Goal: Find specific page/section: Find specific page/section

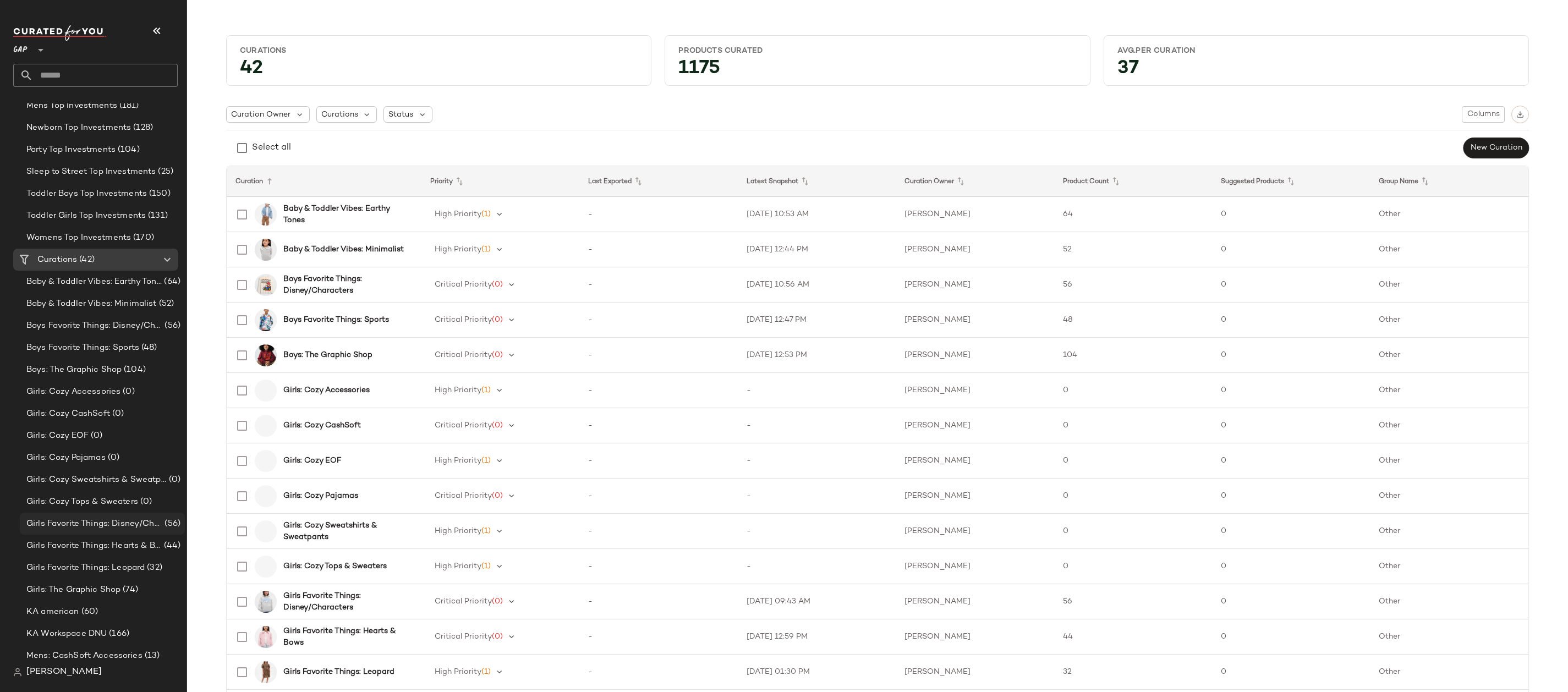
scroll to position [763, 0]
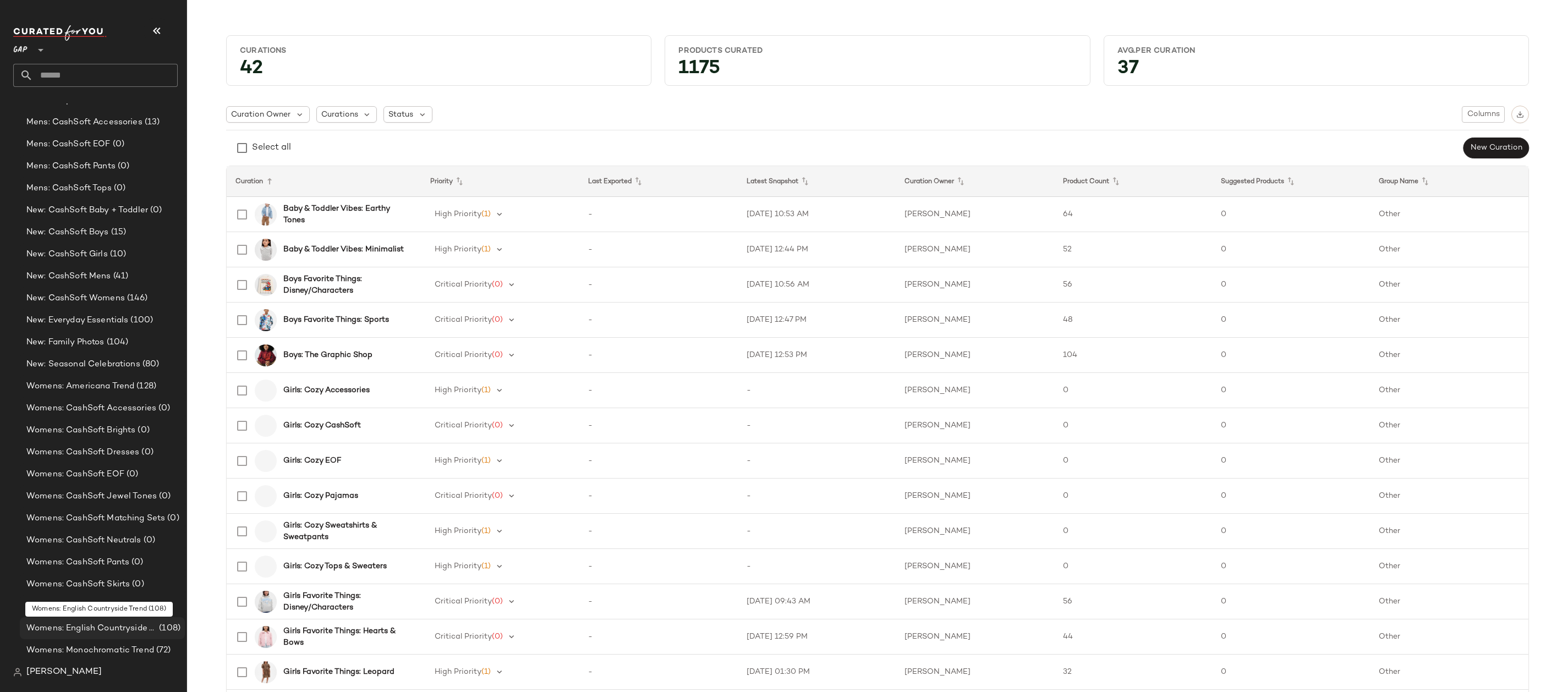
click at [114, 626] on span "Womens: English Countryside Trend" at bounding box center [91, 628] width 130 height 13
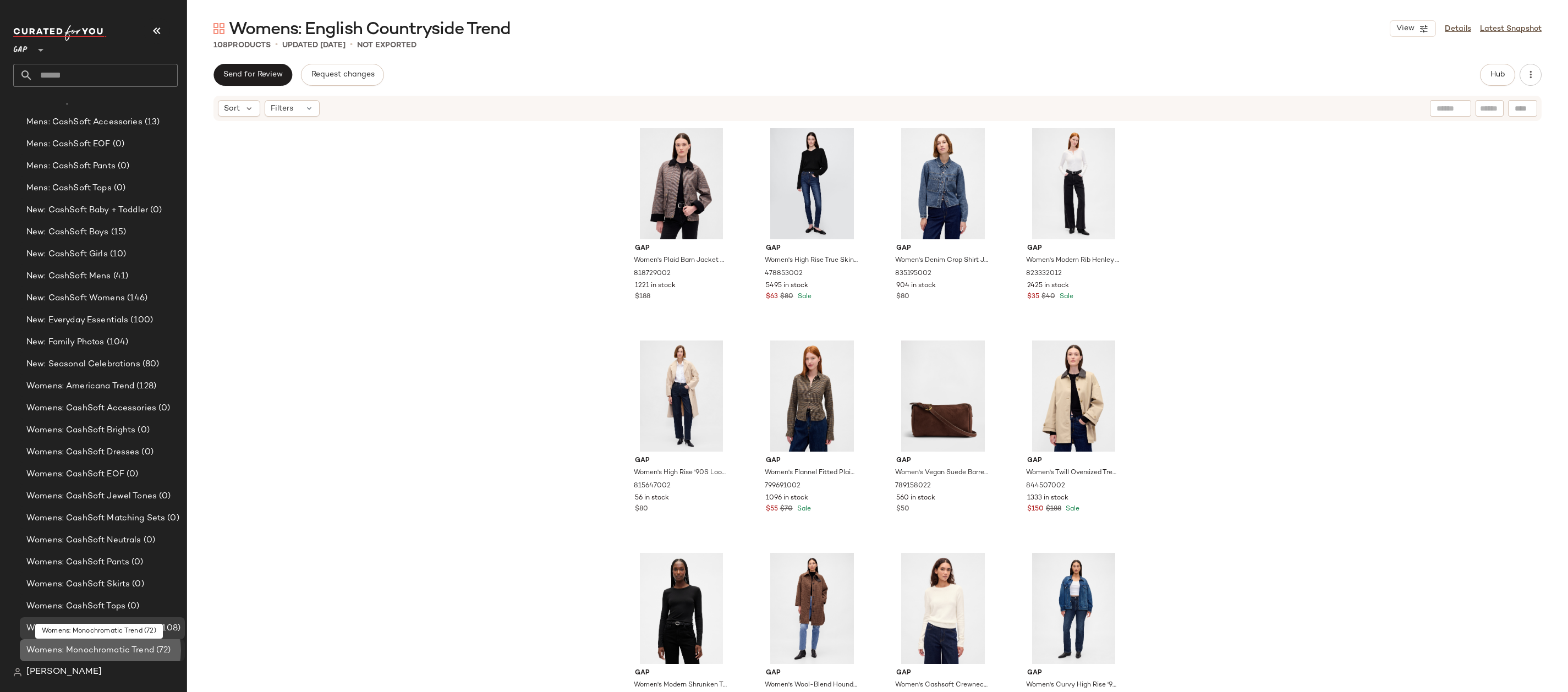
click at [119, 648] on span "Womens: Monochromatic Trend" at bounding box center [90, 650] width 128 height 13
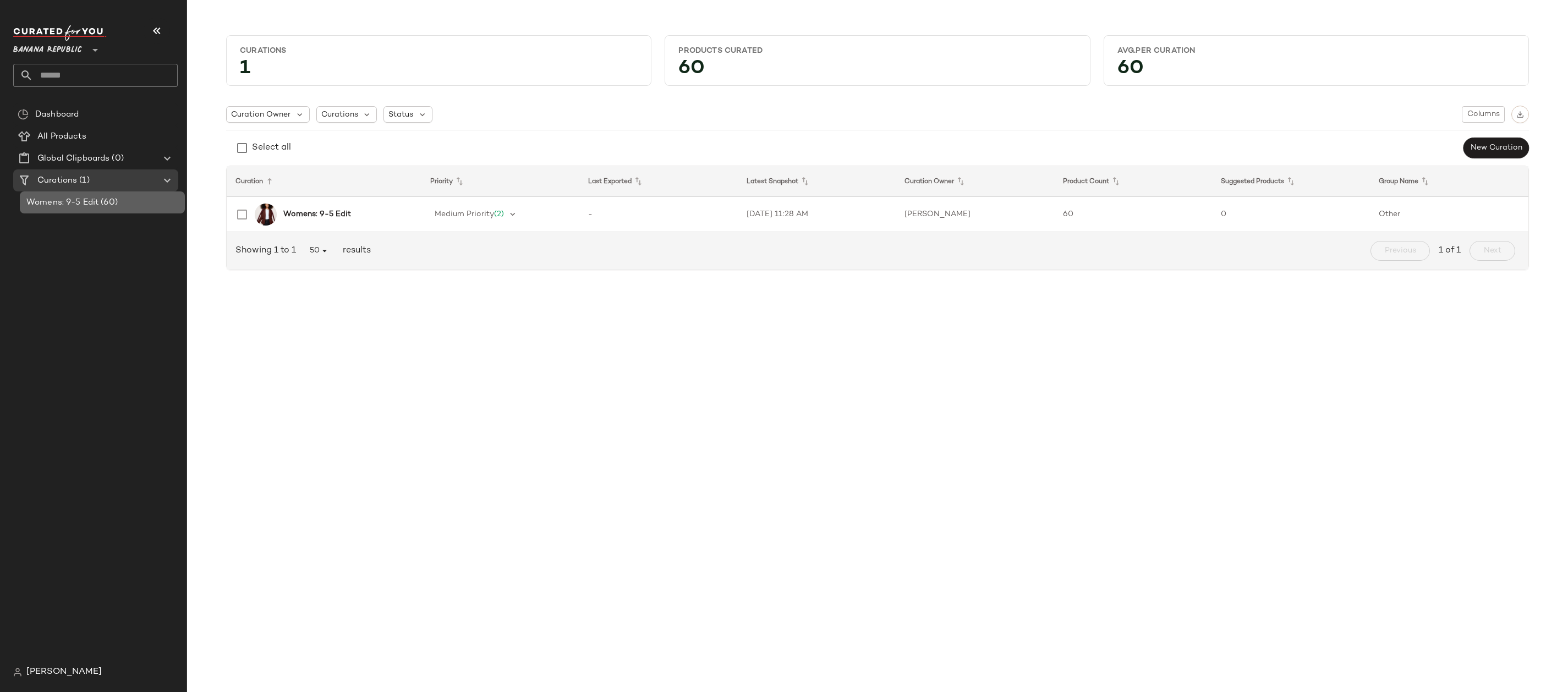
click at [107, 205] on span "(60)" at bounding box center [108, 203] width 19 height 13
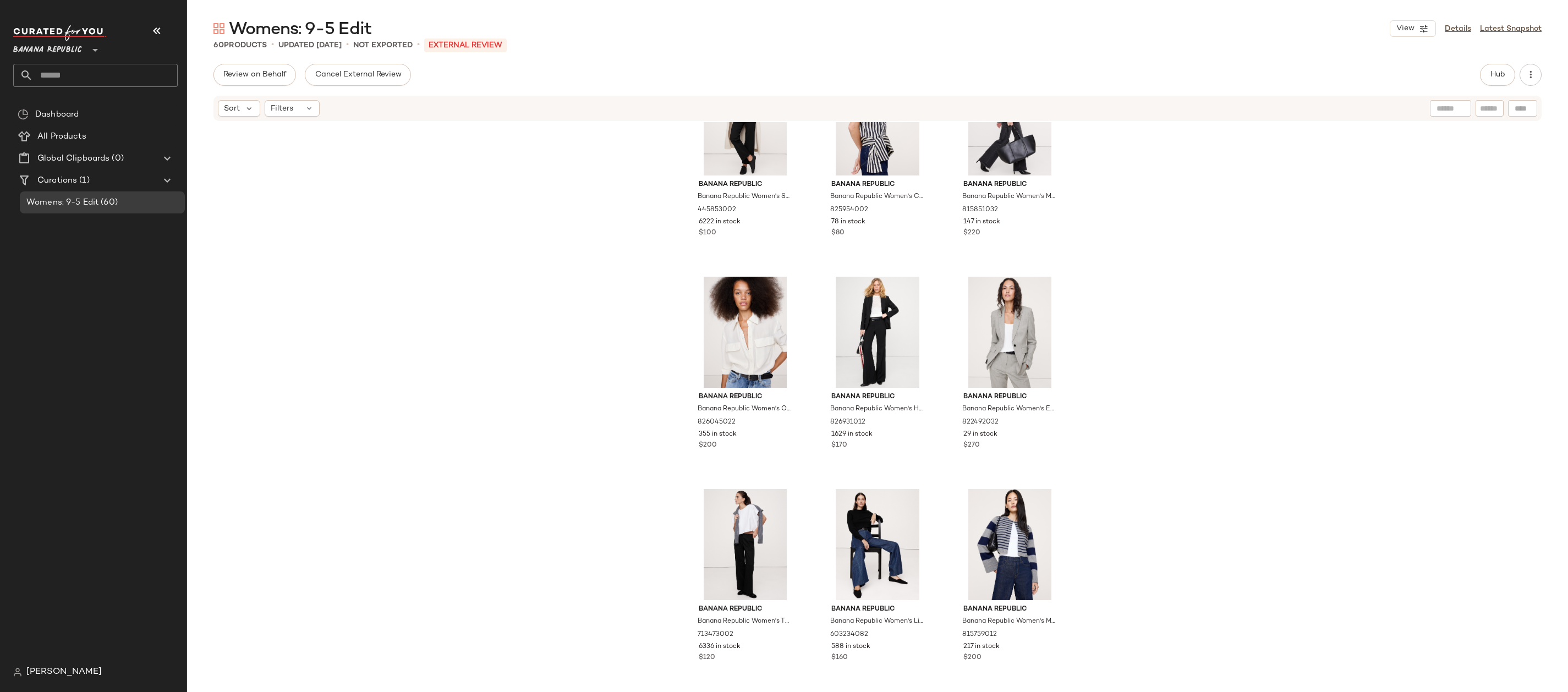
scroll to position [3629, 0]
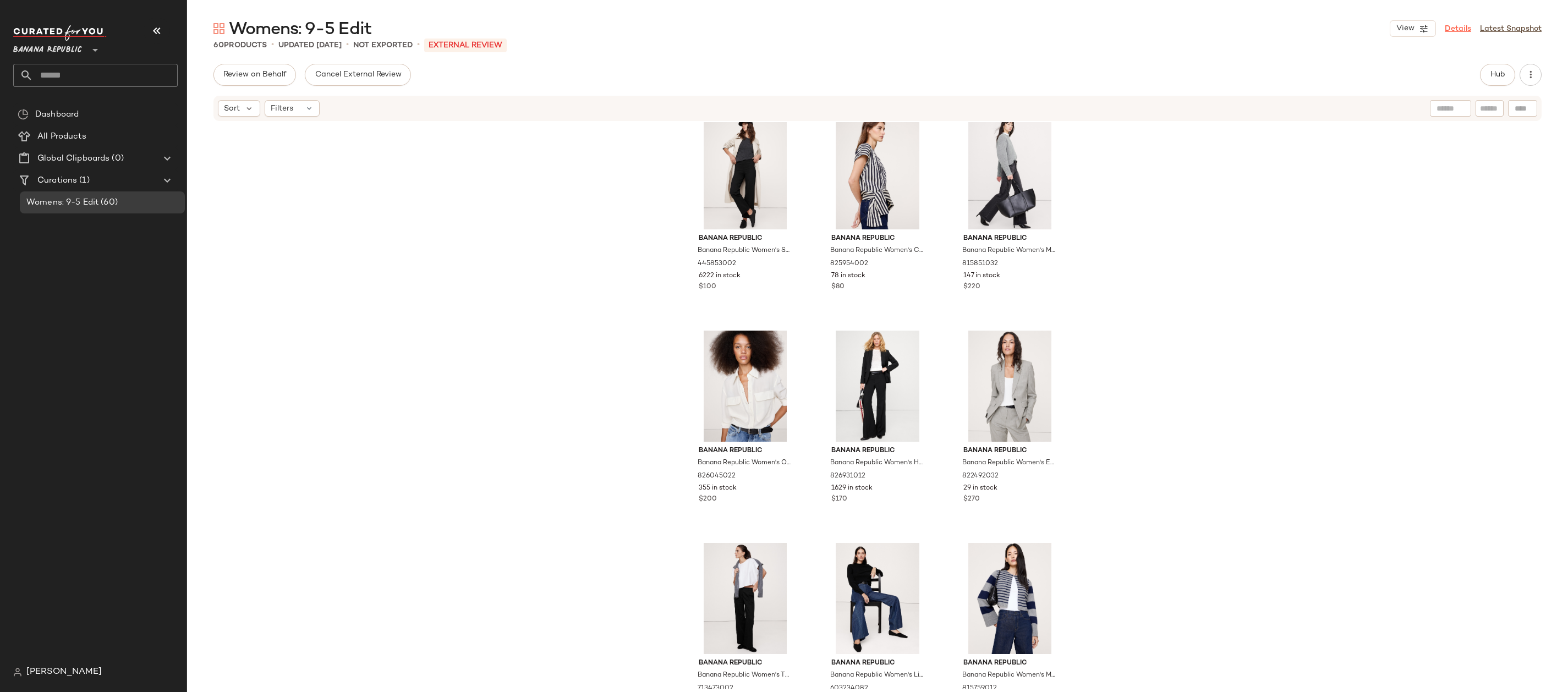
click at [1454, 26] on link "Details" at bounding box center [1458, 29] width 26 height 12
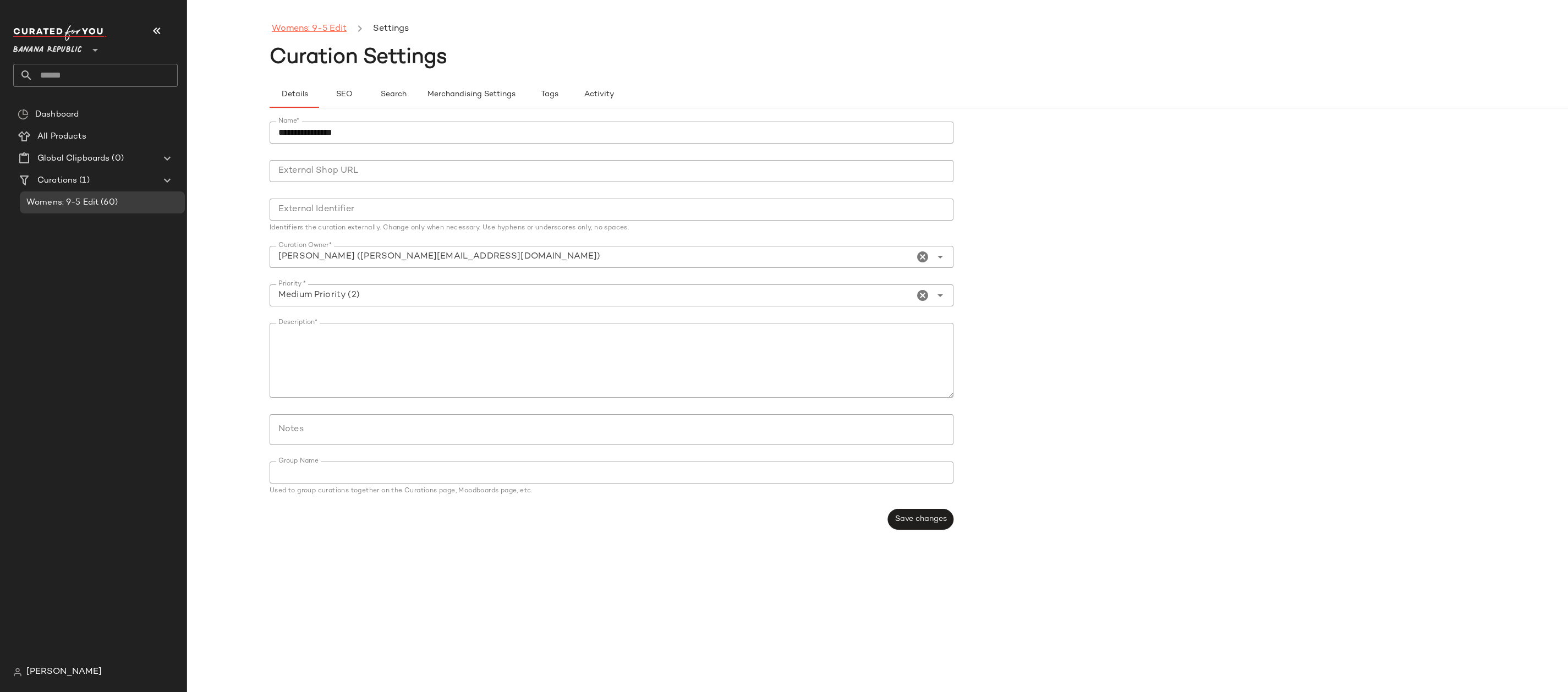
click at [341, 26] on link "Womens: 9-5 Edit" at bounding box center [309, 29] width 75 height 15
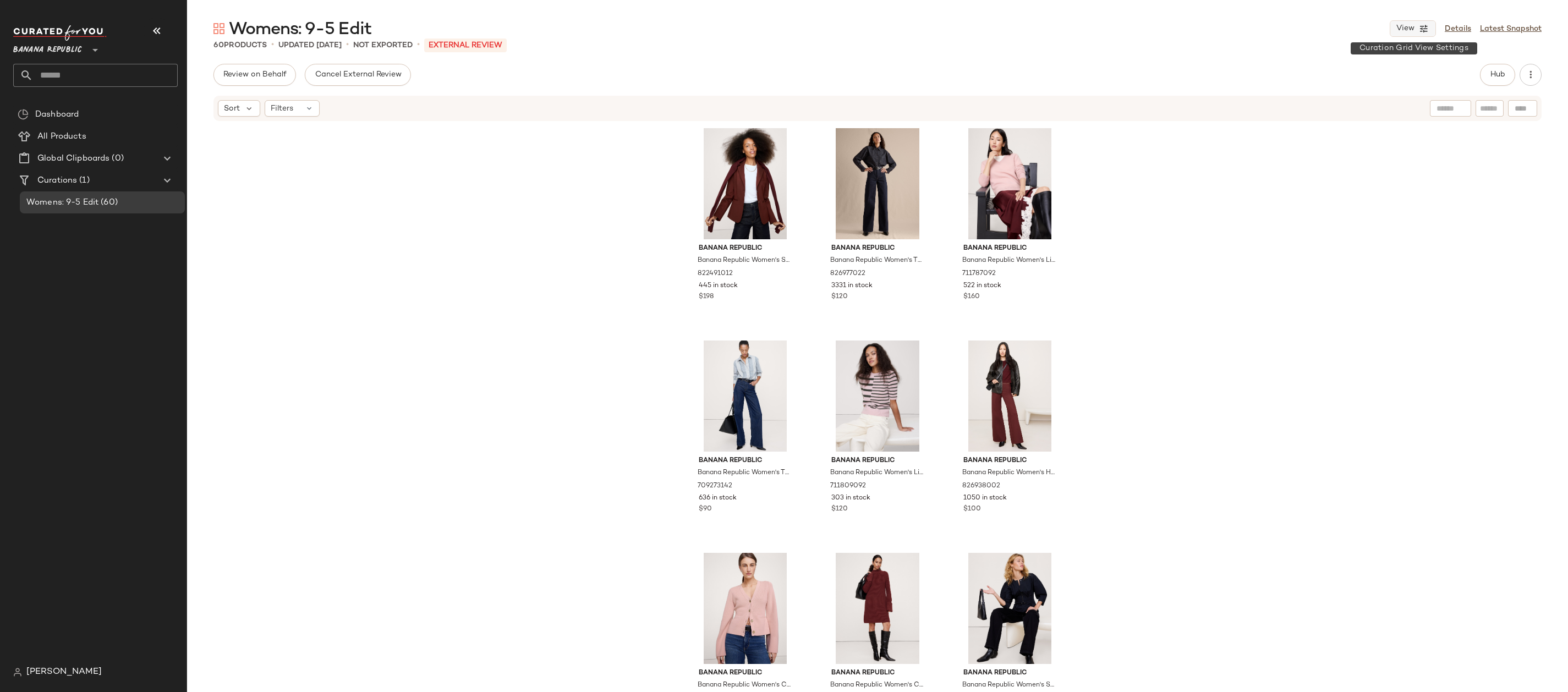
click at [1415, 32] on span "View" at bounding box center [1405, 29] width 19 height 9
click at [1346, 127] on label "Show Card Details" at bounding box center [1359, 123] width 80 height 31
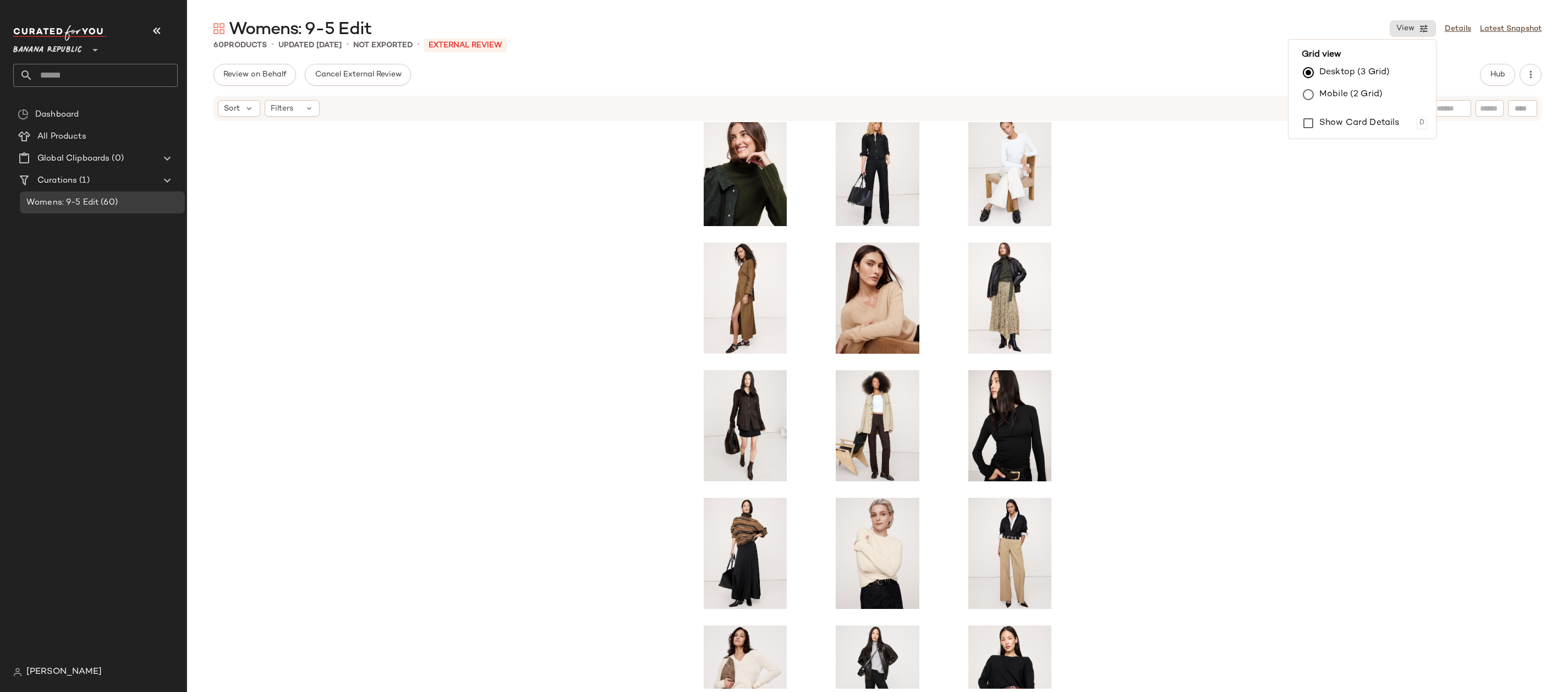
scroll to position [568, 0]
